Goal: Task Accomplishment & Management: Manage account settings

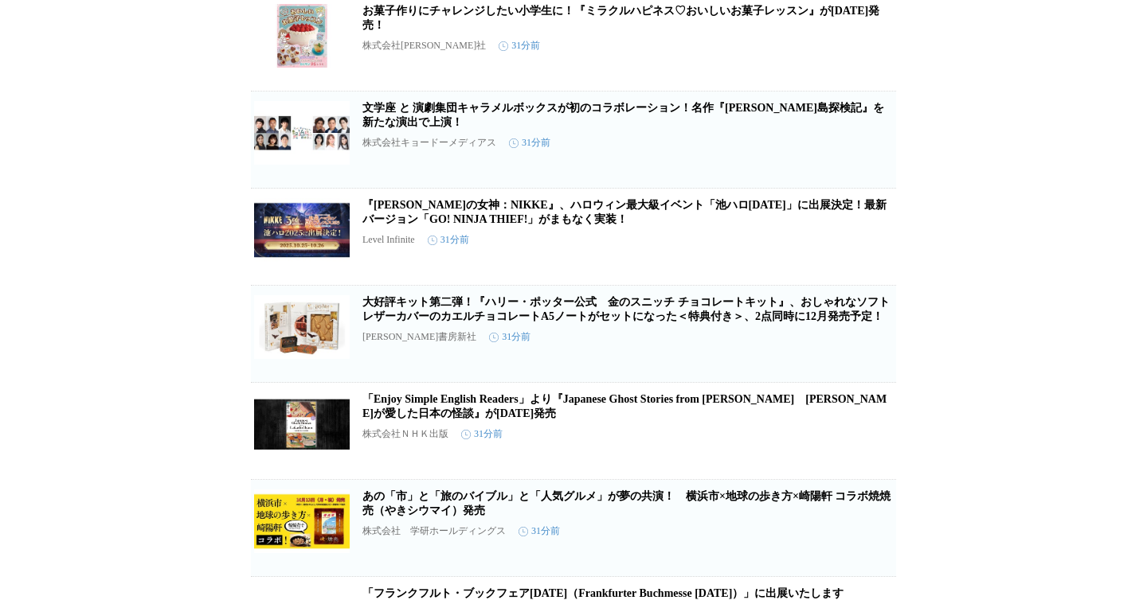
scroll to position [2446, 0]
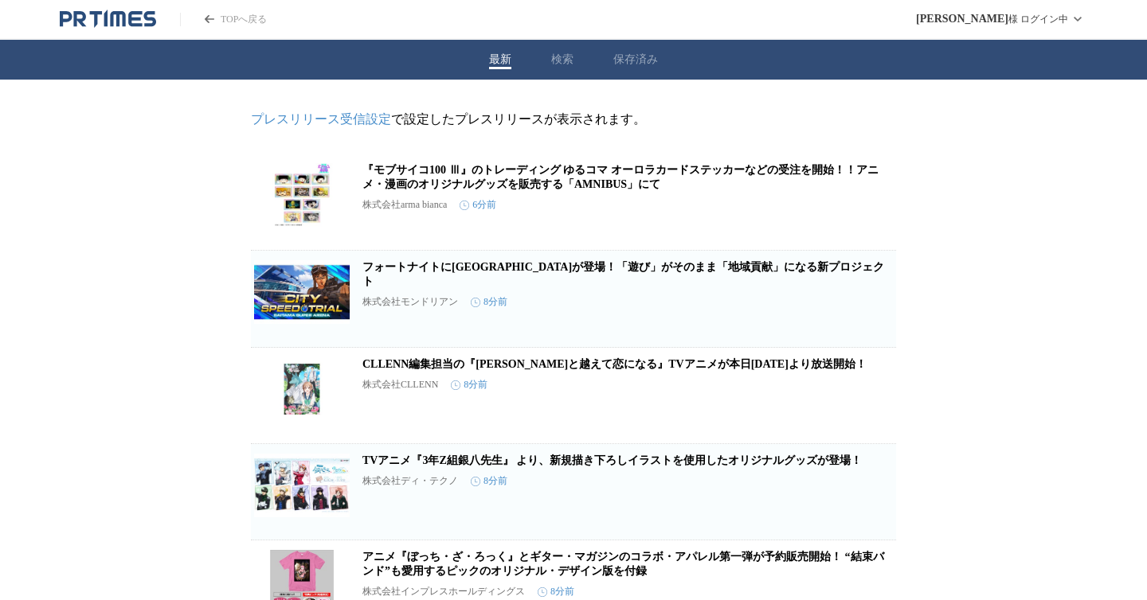
scroll to position [10, 0]
